Goal: Transaction & Acquisition: Purchase product/service

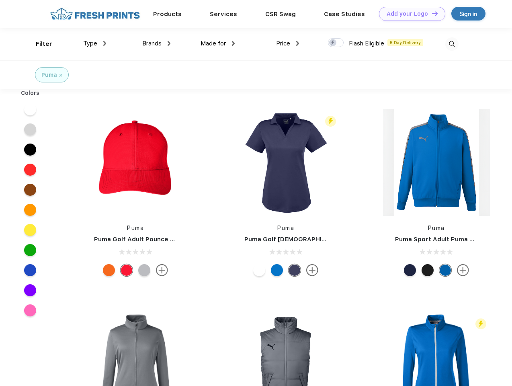
click at [409, 14] on link "Add your Logo Design Tool" at bounding box center [412, 14] width 66 height 14
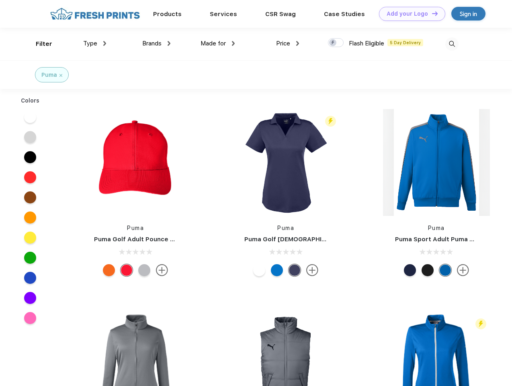
click at [0, 0] on div "Design Tool" at bounding box center [0, 0] width 0 height 0
click at [431, 13] on link "Add your Logo Design Tool" at bounding box center [412, 14] width 66 height 14
click at [39, 44] on div "Filter" at bounding box center [44, 43] width 16 height 9
click at [95, 43] on span "Type" at bounding box center [90, 43] width 14 height 7
click at [156, 43] on span "Brands" at bounding box center [151, 43] width 19 height 7
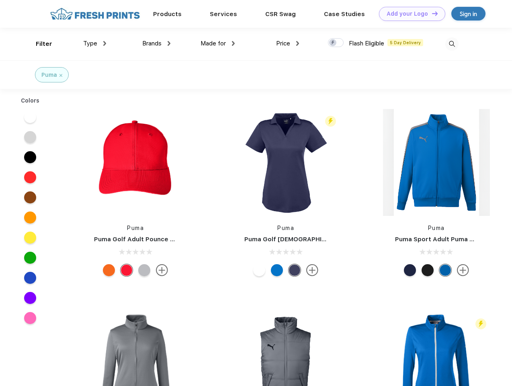
click at [218, 43] on span "Made for" at bounding box center [213, 43] width 25 height 7
click at [288, 43] on span "Price" at bounding box center [283, 43] width 14 height 7
click at [336, 43] on div at bounding box center [336, 42] width 16 height 9
click at [333, 43] on input "checkbox" at bounding box center [330, 40] width 5 height 5
click at [452, 44] on img at bounding box center [452, 43] width 13 height 13
